Goal: Task Accomplishment & Management: Use online tool/utility

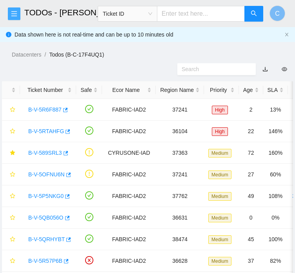
click at [16, 11] on icon "menu" at bounding box center [14, 14] width 6 height 6
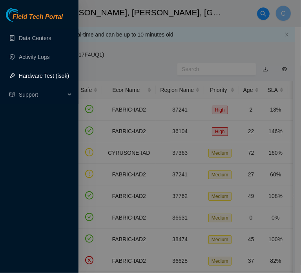
click at [53, 73] on link "Hardware Test (isok)" at bounding box center [44, 76] width 50 height 6
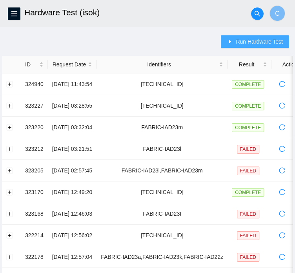
click at [256, 37] on button "Run Hardware Test" at bounding box center [255, 41] width 68 height 13
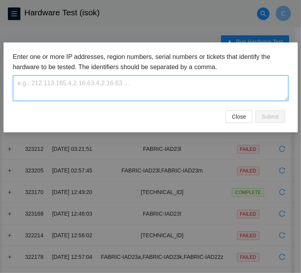
click at [177, 83] on textarea at bounding box center [150, 87] width 275 height 25
click at [177, 83] on textarea "FABRIC-IAD43" at bounding box center [150, 87] width 275 height 25
paste textarea "FABRIC-IAD43"
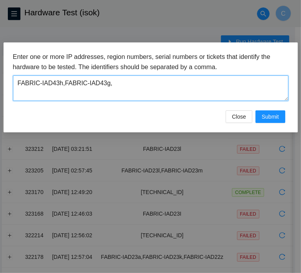
paste textarea "FABRIC-IAD43"
type textarea "FABRIC-IAD43h,FABRIC-IAD43g,FABRIC-IAD43i"
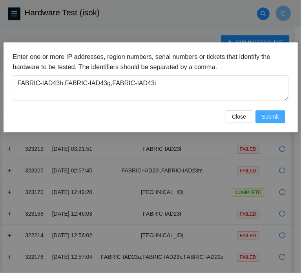
click at [264, 113] on span "Submit" at bounding box center [270, 116] width 17 height 9
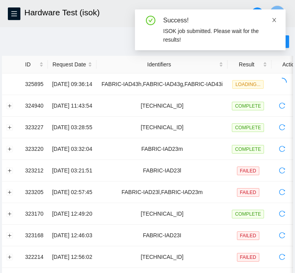
click at [272, 19] on icon "close" at bounding box center [273, 19] width 5 height 5
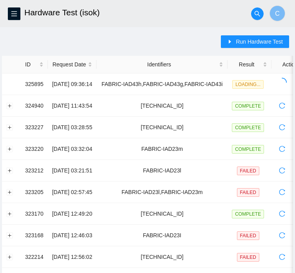
click at [38, 27] on main "Hardware Test (isok) C Run Hardware Test ID Request Date Identifiers Result Act…" at bounding box center [147, 266] width 295 height 532
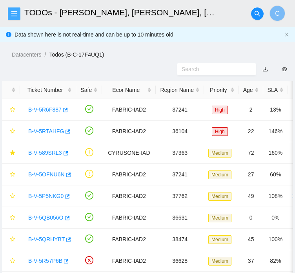
click at [13, 16] on icon "menu" at bounding box center [14, 14] width 6 height 6
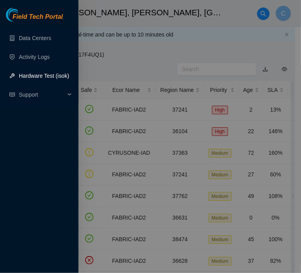
click at [35, 78] on link "Hardware Test (isok)" at bounding box center [44, 76] width 50 height 6
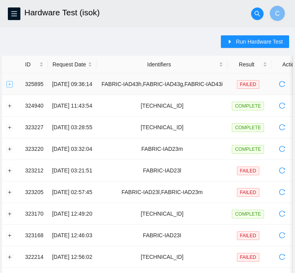
click at [9, 86] on button "Expand row" at bounding box center [10, 84] width 6 height 6
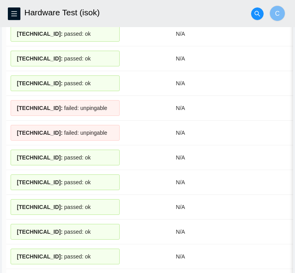
scroll to position [372, 0]
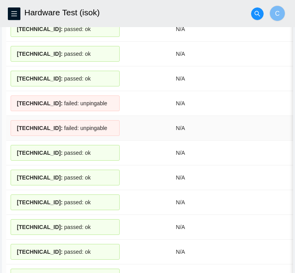
click at [44, 126] on span "23.199.252.172 :" at bounding box center [40, 128] width 46 height 6
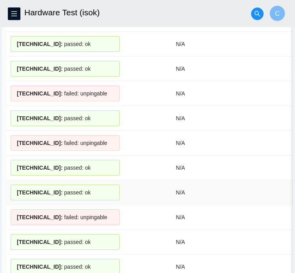
scroll to position [1159, 0]
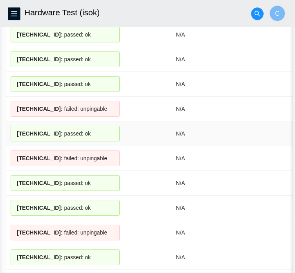
click at [19, 125] on div "23.199.252.142 : passed: ok" at bounding box center [65, 133] width 109 height 16
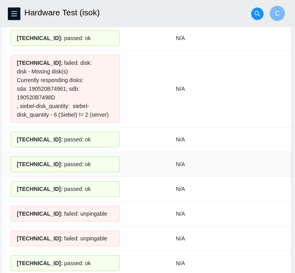
scroll to position [935, 0]
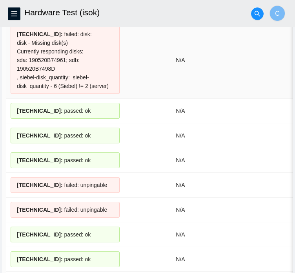
click at [31, 64] on div "23.199.252.153 : failed: disk: disk - Missing disk(s) Currently responding disk…" at bounding box center [65, 59] width 109 height 67
click at [206, 206] on td "N/A" at bounding box center [180, 209] width 113 height 25
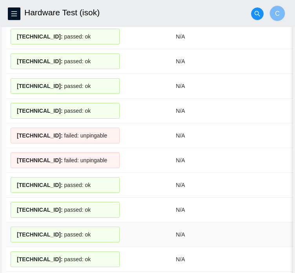
scroll to position [339, 0]
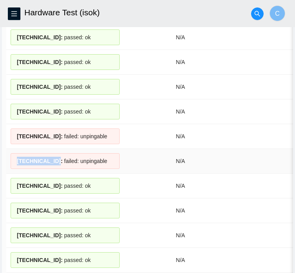
drag, startPoint x: 53, startPoint y: 156, endPoint x: 13, endPoint y: 158, distance: 40.8
click at [13, 158] on div "23.199.252.172 : failed: unpingable" at bounding box center [65, 161] width 109 height 16
copy span "[TECHNICAL_ID]"
click at [46, 133] on span "23.199.252.173 :" at bounding box center [40, 136] width 46 height 6
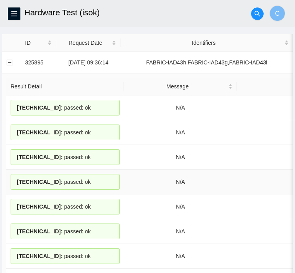
scroll to position [0, 0]
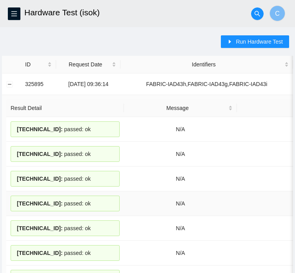
click at [41, 202] on span "23.199.252.184 :" at bounding box center [40, 203] width 46 height 6
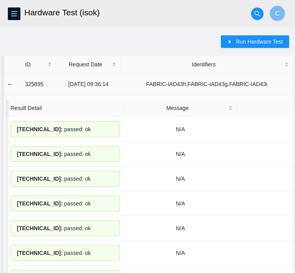
scroll to position [0, 110]
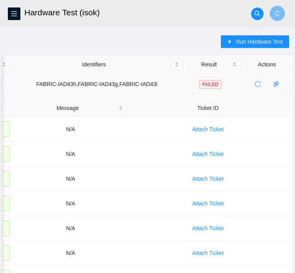
click at [260, 84] on span "reload" at bounding box center [258, 84] width 12 height 6
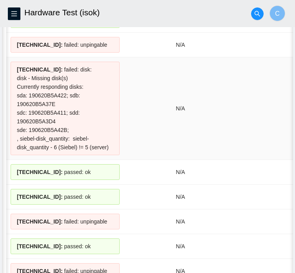
scroll to position [1742, 0]
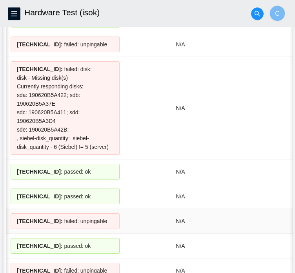
click at [121, 209] on td "23.199.252.140 : failed: unpingable" at bounding box center [65, 221] width 118 height 25
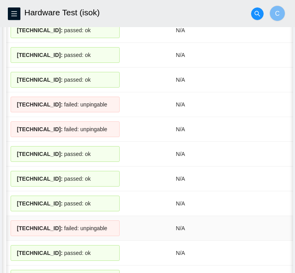
scroll to position [1162, 0]
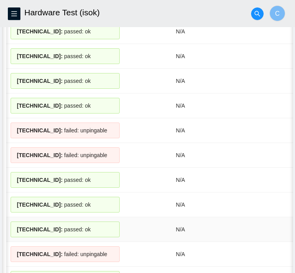
click at [101, 221] on div "23.199.252.189 : passed: ok" at bounding box center [65, 229] width 109 height 16
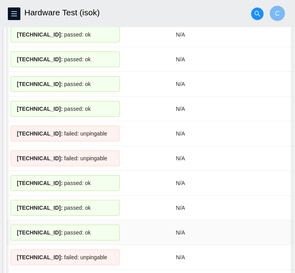
scroll to position [1179, 0]
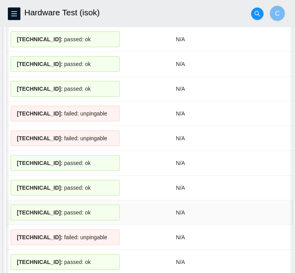
click at [157, 204] on td "N/A" at bounding box center [180, 212] width 113 height 25
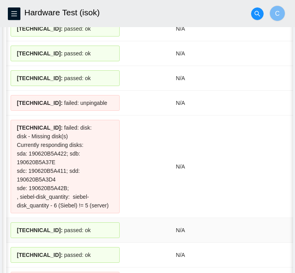
scroll to position [1683, 0]
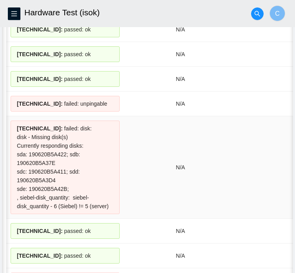
click at [136, 191] on td "N/A" at bounding box center [180, 167] width 113 height 102
click at [36, 155] on div "23.199.252.172 : failed: disk: disk - Missing disk(s) Currently responding disk…" at bounding box center [65, 166] width 109 height 93
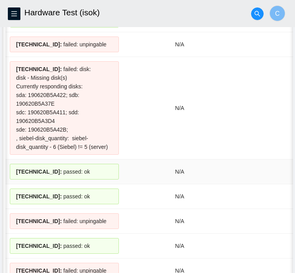
scroll to position [1742, 0]
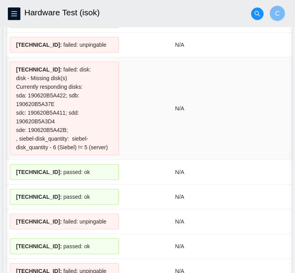
click at [142, 118] on td "N/A" at bounding box center [179, 108] width 113 height 102
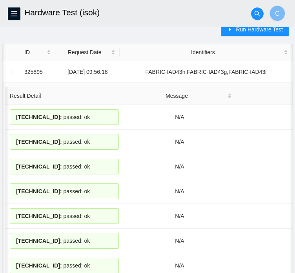
scroll to position [0, 0]
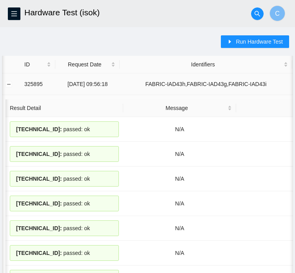
click at [186, 90] on td "FABRIC-IAD43h,FABRIC-IAD43g,FABRIC-IAD43i" at bounding box center [206, 84] width 172 height 22
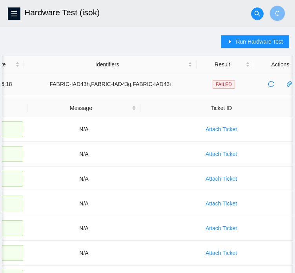
scroll to position [0, 110]
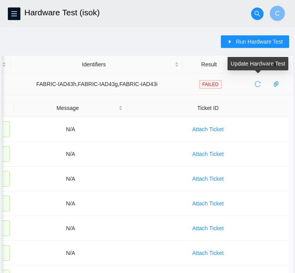
click at [259, 84] on icon "reload" at bounding box center [258, 84] width 6 height 6
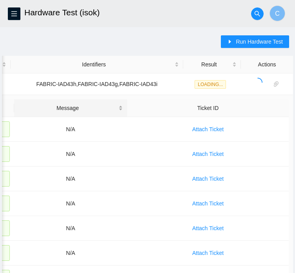
scroll to position [0, 0]
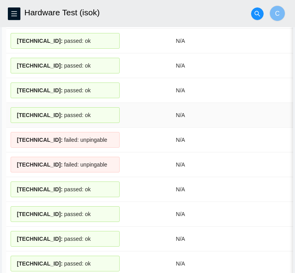
scroll to position [1376, 0]
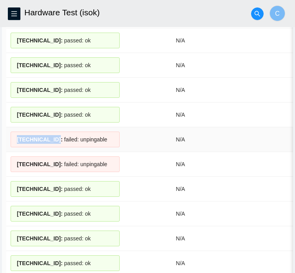
drag, startPoint x: 54, startPoint y: 127, endPoint x: 13, endPoint y: 131, distance: 41.0
click at [13, 131] on div "23.199.252.149 : failed: unpingable" at bounding box center [65, 139] width 109 height 16
copy span "[TECHNICAL_ID]"
click at [89, 131] on div "23.199.252.149 : failed: unpingable" at bounding box center [65, 139] width 109 height 16
click at [50, 181] on div "23.199.252.147 : passed: ok" at bounding box center [65, 189] width 109 height 16
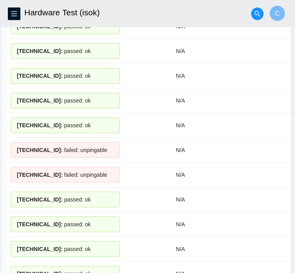
scroll to position [547, 0]
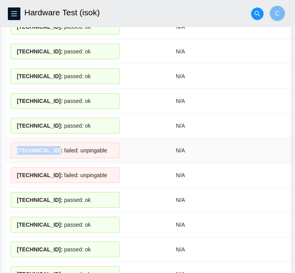
drag, startPoint x: 55, startPoint y: 144, endPoint x: 9, endPoint y: 145, distance: 45.1
click at [9, 145] on td "23.199.252.192 : failed: unpingable" at bounding box center [65, 150] width 118 height 25
copy span "[TECHNICAL_ID]"
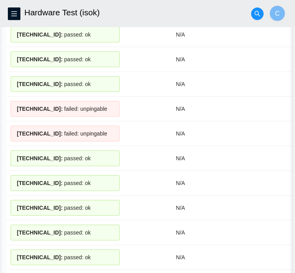
scroll to position [119, 0]
drag, startPoint x: 53, startPoint y: 107, endPoint x: 11, endPoint y: 111, distance: 41.7
click at [11, 111] on div "23.199.252.172 : failed: unpingable" at bounding box center [65, 109] width 109 height 16
copy span "[TECHNICAL_ID]"
click at [162, 106] on td "N/A" at bounding box center [180, 108] width 113 height 25
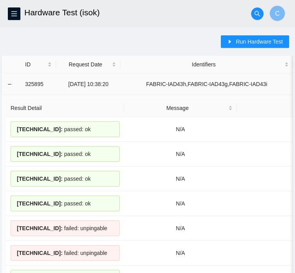
scroll to position [0, 110]
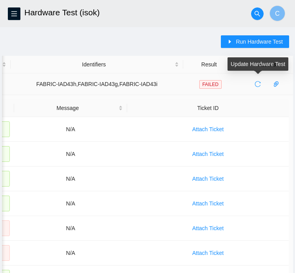
click at [255, 82] on icon "reload" at bounding box center [258, 84] width 6 height 6
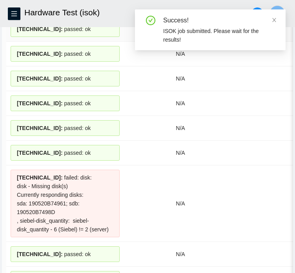
scroll to position [915, 0]
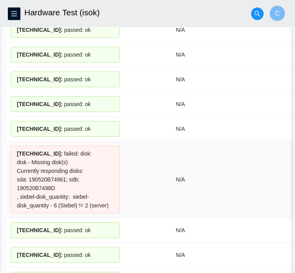
click at [25, 150] on span "23.199.252.153 :" at bounding box center [40, 153] width 46 height 6
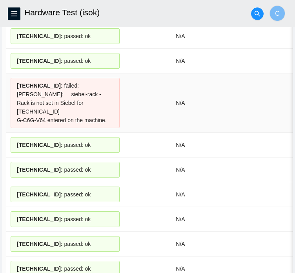
scroll to position [158, 0]
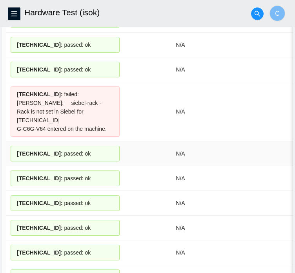
click at [130, 142] on td "N/A" at bounding box center [180, 153] width 113 height 25
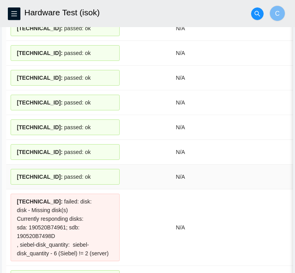
scroll to position [985, 0]
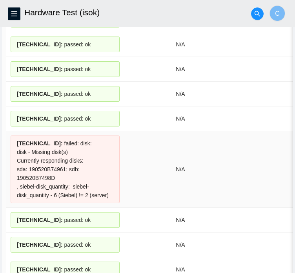
drag, startPoint x: 89, startPoint y: 142, endPoint x: 99, endPoint y: 146, distance: 11.1
click at [89, 142] on div "23.199.252.153 : failed: disk: disk - Missing disk(s) Currently responding disk…" at bounding box center [65, 168] width 109 height 67
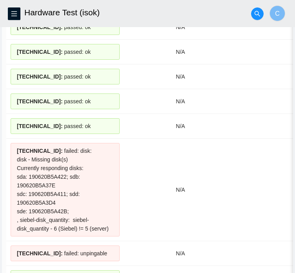
scroll to position [1400, 0]
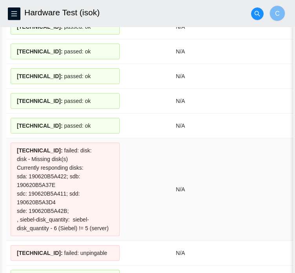
click at [28, 158] on div "23.199.252.172 : failed: disk: disk - Missing disk(s) Currently responding disk…" at bounding box center [65, 188] width 109 height 93
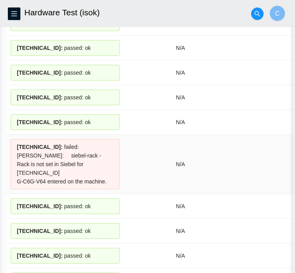
scroll to position [0, 0]
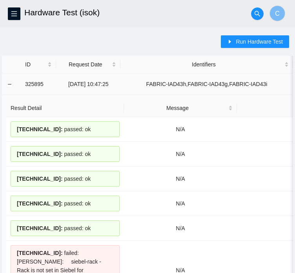
click at [154, 85] on td "FABRIC-IAD43h,FABRIC-IAD43g,FABRIC-IAD43i" at bounding box center [206, 84] width 172 height 22
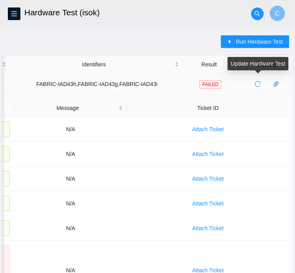
click at [258, 84] on icon "reload" at bounding box center [258, 84] width 6 height 6
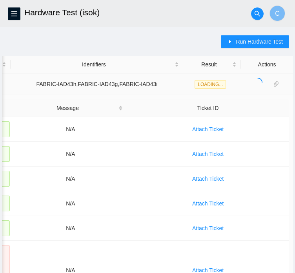
click at [163, 84] on td "FABRIC-IAD43h,FABRIC-IAD43g,FABRIC-IAD43i" at bounding box center [97, 84] width 172 height 22
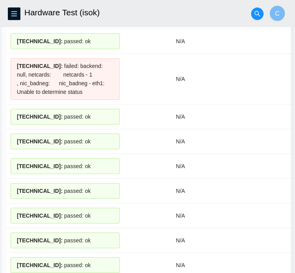
scroll to position [582, 0]
drag, startPoint x: 54, startPoint y: 58, endPoint x: 11, endPoint y: 58, distance: 42.4
click at [11, 58] on div "23.199.252.193 : failed: backend: null, netcards: netcards - 1 , nic_badneg: ni…" at bounding box center [65, 79] width 109 height 42
copy span "[TECHNICAL_ID]"
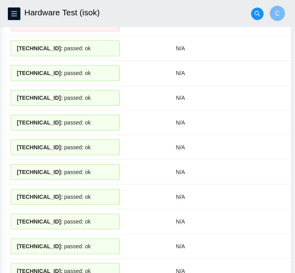
scroll to position [0, 0]
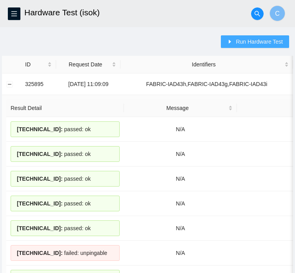
click at [258, 42] on span "Run Hardware Test" at bounding box center [259, 41] width 47 height 9
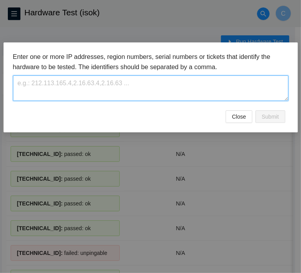
click at [135, 84] on textarea at bounding box center [150, 87] width 275 height 25
paste textarea "[TECHNICAL_ID]"
type textarea "[TECHNICAL_ID]"
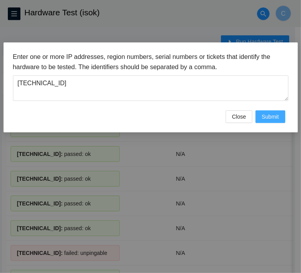
click at [271, 117] on button "Submit" at bounding box center [270, 116] width 30 height 13
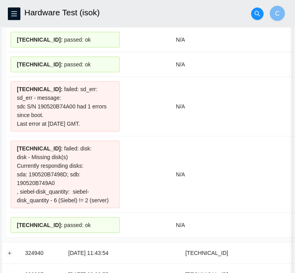
drag, startPoint x: 35, startPoint y: 118, endPoint x: 0, endPoint y: 76, distance: 54.9
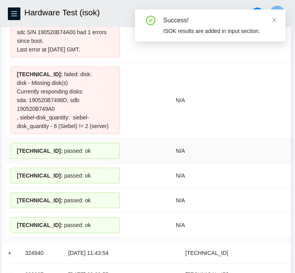
click at [139, 142] on td "N/A" at bounding box center [180, 150] width 113 height 25
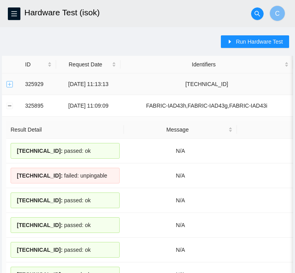
click at [9, 84] on button "Expand row" at bounding box center [10, 84] width 6 height 6
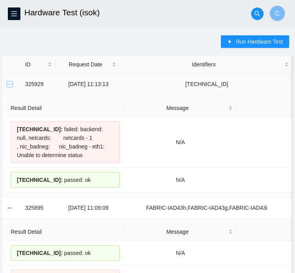
click at [9, 84] on button "Collapse row" at bounding box center [10, 84] width 6 height 6
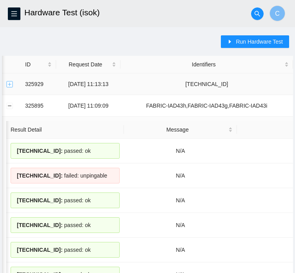
scroll to position [0, 110]
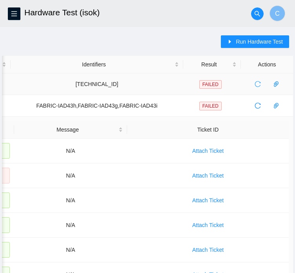
click at [255, 82] on icon "reload" at bounding box center [258, 84] width 6 height 6
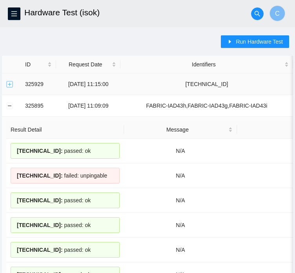
click at [8, 84] on button "Expand row" at bounding box center [10, 84] width 6 height 6
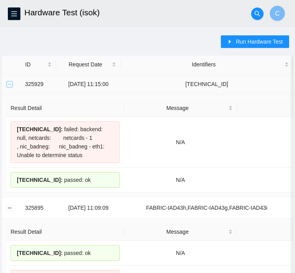
click at [8, 84] on button "Collapse row" at bounding box center [10, 84] width 6 height 6
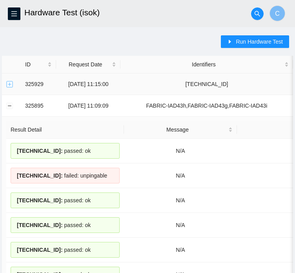
click at [10, 85] on button "Expand row" at bounding box center [10, 84] width 6 height 6
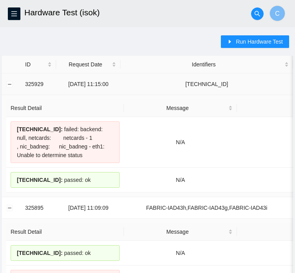
click at [108, 78] on td "22-08-2025 11:15:00" at bounding box center [88, 84] width 64 height 22
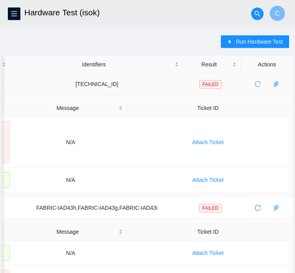
click at [257, 85] on icon "reload" at bounding box center [258, 84] width 6 height 6
click at [20, 157] on td "N/A" at bounding box center [70, 142] width 113 height 51
click at [122, 135] on td "N/A" at bounding box center [70, 142] width 113 height 51
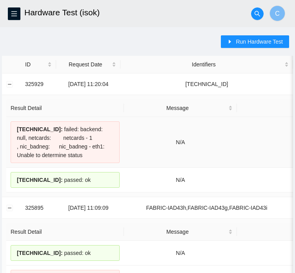
click at [102, 133] on div "23.199.252.193 : failed: backend: null, netcards: netcards - 1 , nic_badneg: ni…" at bounding box center [65, 142] width 109 height 42
click at [140, 81] on td "[TECHNICAL_ID]" at bounding box center [206, 84] width 172 height 22
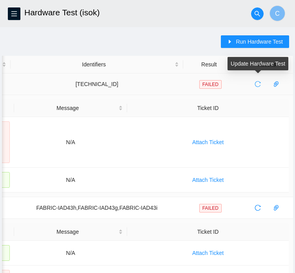
click at [256, 86] on icon "reload" at bounding box center [258, 84] width 6 height 6
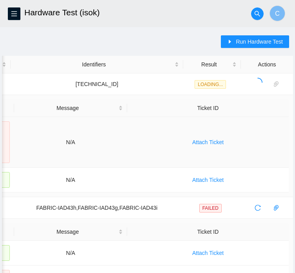
click at [142, 152] on td "Attach Ticket" at bounding box center [208, 142] width 162 height 51
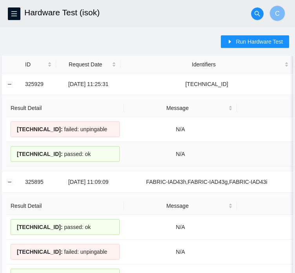
click at [156, 164] on td "N/A" at bounding box center [180, 154] width 113 height 25
click at [82, 198] on th "Result Detail" at bounding box center [65, 206] width 118 height 18
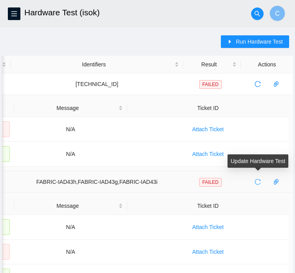
click at [257, 182] on icon "reload" at bounding box center [258, 181] width 6 height 6
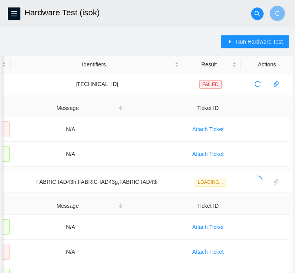
scroll to position [0, 0]
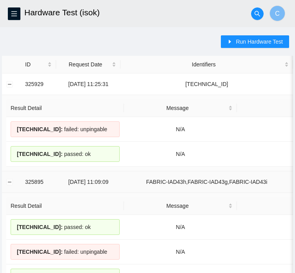
click at [169, 183] on td "FABRIC-IAD43h,FABRIC-IAD43g,FABRIC-IAD43i" at bounding box center [206, 182] width 172 height 22
click at [10, 83] on button "Collapse row" at bounding box center [10, 84] width 6 height 6
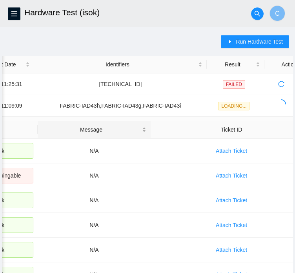
scroll to position [0, 110]
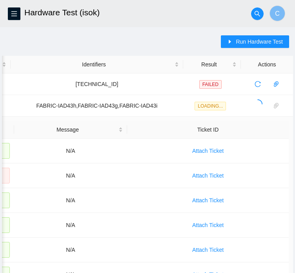
click at [202, 130] on th "Ticket ID" at bounding box center [208, 130] width 162 height 18
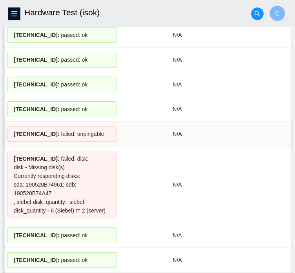
scroll to position [1730, 0]
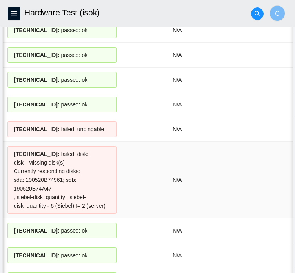
click at [97, 176] on div "23.199.252.153 : failed: disk: disk - Missing disk(s) Currently responding disk…" at bounding box center [61, 179] width 109 height 67
click at [69, 153] on div "23.199.252.153 : failed: disk: disk - Missing disk(s) Currently responding disk…" at bounding box center [61, 179] width 109 height 67
click at [57, 158] on div "23.199.252.153 : failed: disk: disk - Missing disk(s) Currently responding disk…" at bounding box center [61, 179] width 109 height 67
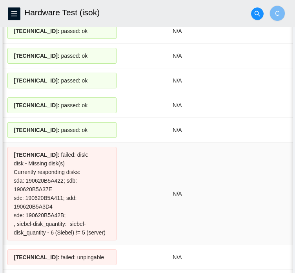
scroll to position [1452, 0]
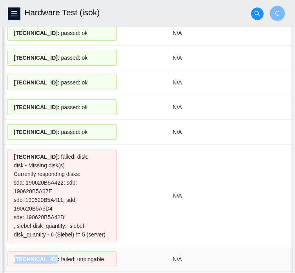
drag, startPoint x: 50, startPoint y: 244, endPoint x: 7, endPoint y: 244, distance: 43.1
click at [7, 247] on td "23.199.252.173 : failed: unpingable" at bounding box center [62, 259] width 118 height 25
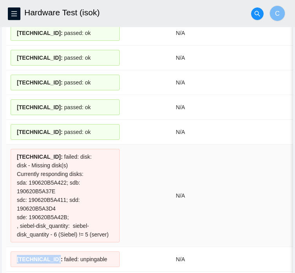
copy span "[TECHNICAL_ID]"
click at [94, 189] on div "23.199.252.172 : failed: disk: disk - Missing disk(s) Currently responding disk…" at bounding box center [65, 195] width 109 height 93
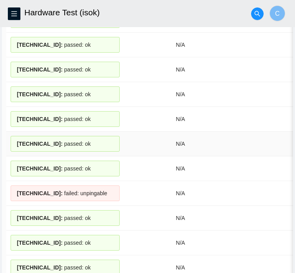
scroll to position [403, 0]
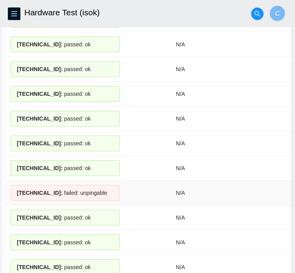
click at [94, 188] on div "23.199.252.193 : failed: unpingable" at bounding box center [65, 193] width 109 height 16
click at [116, 188] on div "23.199.252.193 : failed: unpingable" at bounding box center [65, 193] width 109 height 16
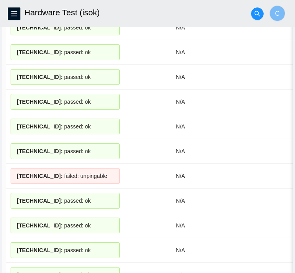
scroll to position [418, 0]
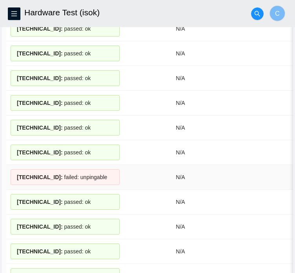
click at [52, 174] on span "23.199.252.193 :" at bounding box center [40, 177] width 46 height 6
drag, startPoint x: 53, startPoint y: 173, endPoint x: 8, endPoint y: 174, distance: 45.1
click at [8, 174] on td "23.199.252.193 : failed: unpingable" at bounding box center [65, 177] width 118 height 25
copy span "[TECHNICAL_ID]"
click at [110, 243] on div "23.199.252.198 : passed: ok" at bounding box center [65, 251] width 109 height 16
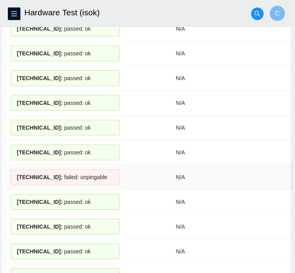
drag, startPoint x: 88, startPoint y: 166, endPoint x: 85, endPoint y: 173, distance: 8.4
click at [85, 173] on div "23.199.252.193 : failed: unpingable" at bounding box center [65, 177] width 109 height 16
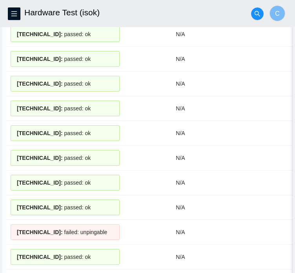
scroll to position [412, 0]
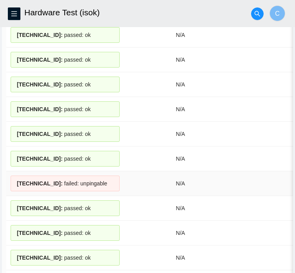
click at [48, 180] on span "23.199.252.193 :" at bounding box center [40, 183] width 46 height 6
drag, startPoint x: 136, startPoint y: 152, endPoint x: 122, endPoint y: 161, distance: 17.6
click at [122, 161] on tr "23.199.252.192 : passed: ok N/A Attach Ticket" at bounding box center [202, 158] width 392 height 25
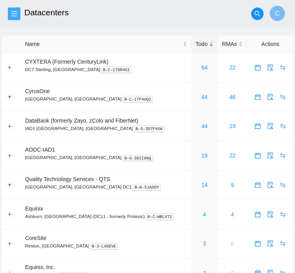
click at [11, 9] on button "button" at bounding box center [14, 13] width 13 height 13
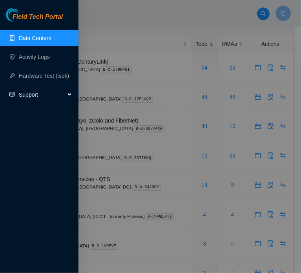
click at [60, 99] on span "Support" at bounding box center [42, 95] width 46 height 16
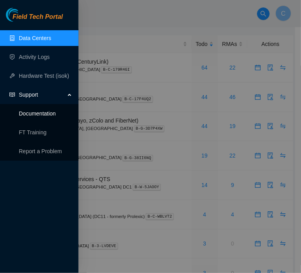
click at [55, 113] on link "Documentation" at bounding box center [37, 113] width 37 height 6
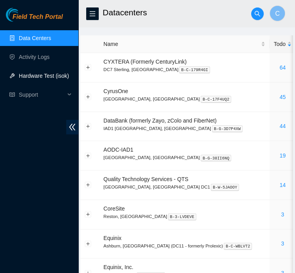
click at [50, 78] on link "Hardware Test (isok)" at bounding box center [44, 76] width 50 height 6
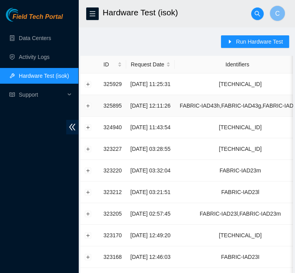
scroll to position [0, 92]
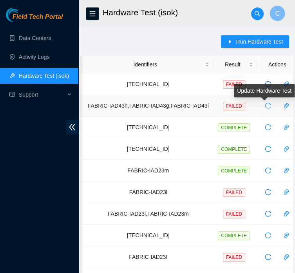
click at [266, 104] on icon "reload" at bounding box center [269, 106] width 6 height 6
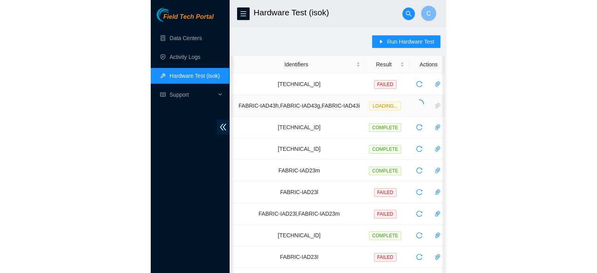
scroll to position [0, 0]
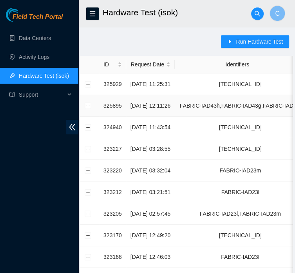
click at [263, 105] on td "FABRIC-IAD43h,FABRIC-IAD43g,FABRIC-IAD43i" at bounding box center [240, 106] width 131 height 22
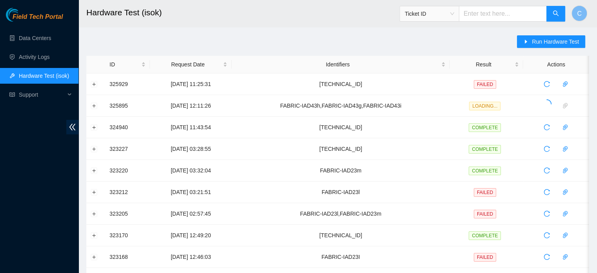
click at [31, 145] on div "Field Tech Portal Data Centers Activity Logs Hardware Test (isok) Support" at bounding box center [39, 140] width 78 height 265
click at [94, 103] on button "Expand row" at bounding box center [94, 105] width 6 height 6
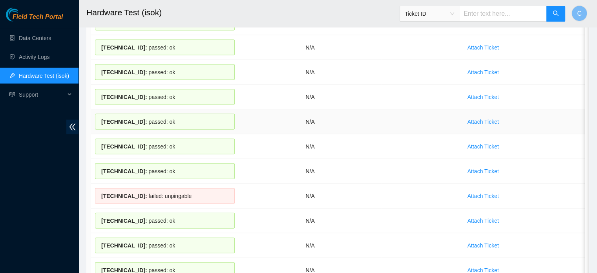
scroll to position [1766, 0]
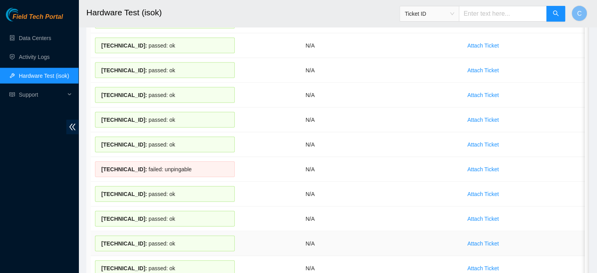
click at [301, 231] on td "Attach Ticket" at bounding box center [483, 243] width 204 height 25
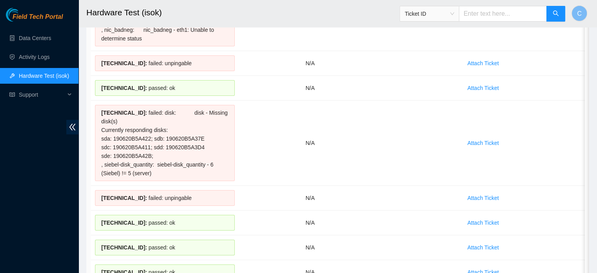
scroll to position [0, 0]
